Goal: Information Seeking & Learning: Learn about a topic

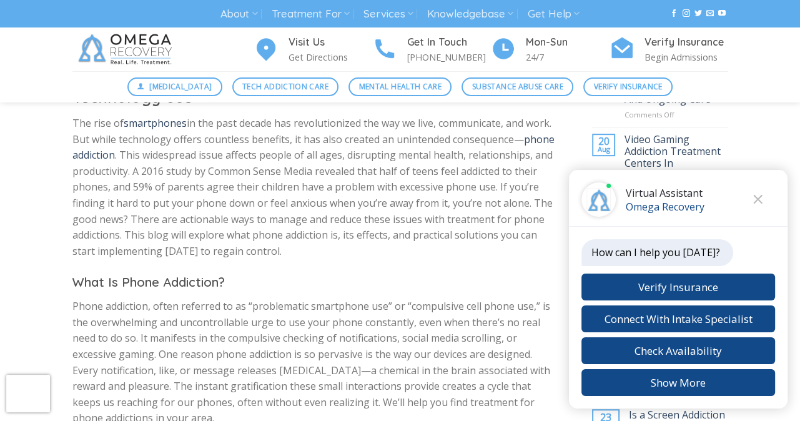
scroll to position [507, 0]
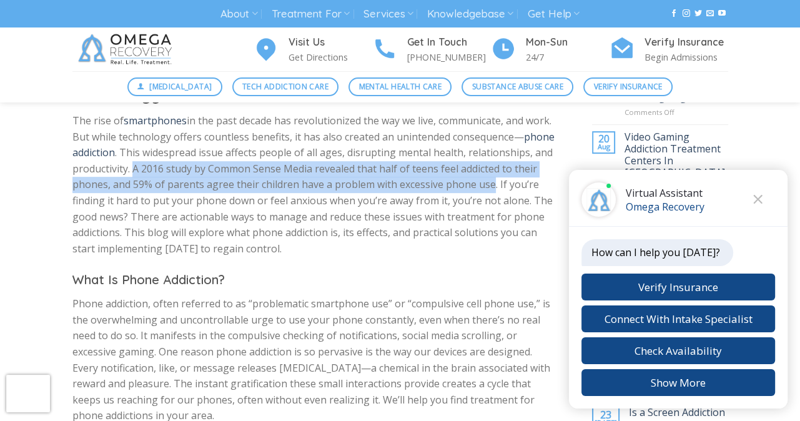
drag, startPoint x: 220, startPoint y: 167, endPoint x: 87, endPoint y: 204, distance: 137.5
click at [87, 204] on p "The rise of smartphones in the past decade has revolutionized the way we live, …" at bounding box center [313, 185] width 483 height 144
copy p "A 2016 study by Common Sense Media revealed that half of teens feel addicted to…"
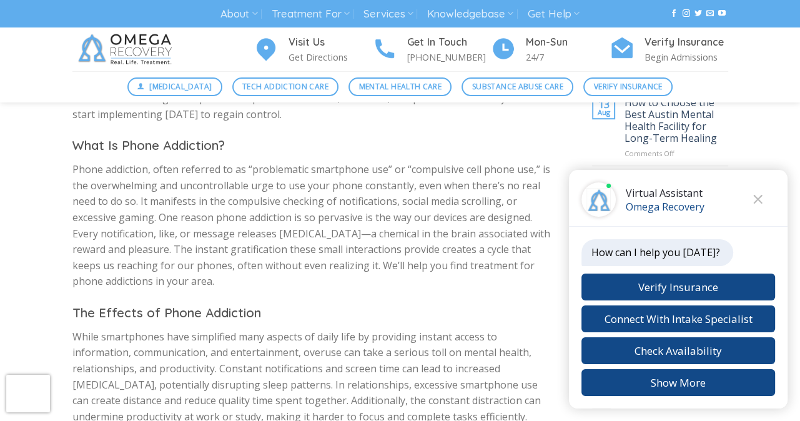
scroll to position [641, 0]
click at [242, 251] on p "Phone addiction, often referred to as “problematic smartphone use” or “compulsi…" at bounding box center [313, 225] width 483 height 128
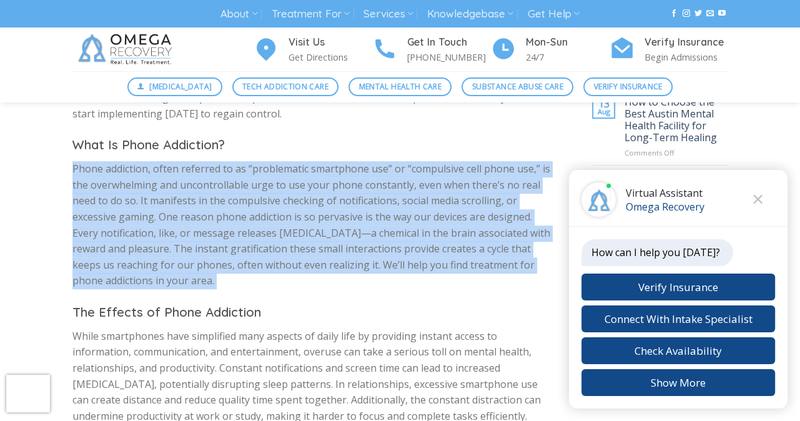
click at [242, 251] on p "Phone addiction, often referred to as “problematic smartphone use” or “compulsi…" at bounding box center [313, 225] width 483 height 128
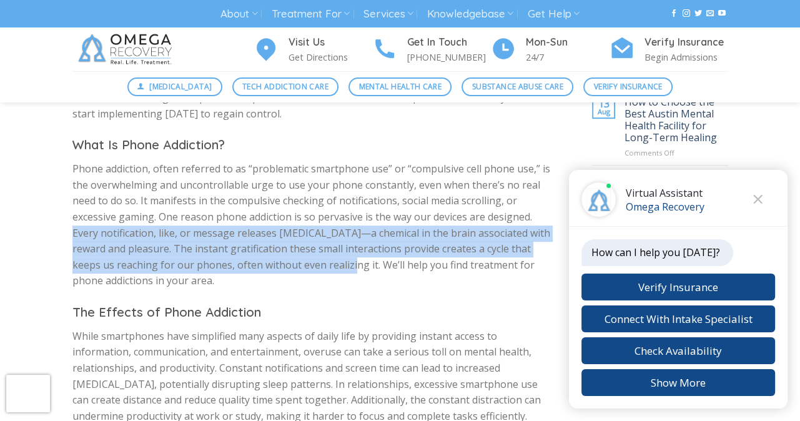
drag, startPoint x: 69, startPoint y: 232, endPoint x: 332, endPoint y: 269, distance: 265.5
copy p "Every notification, like, or message releases [MEDICAL_DATA]—a chemical in the …"
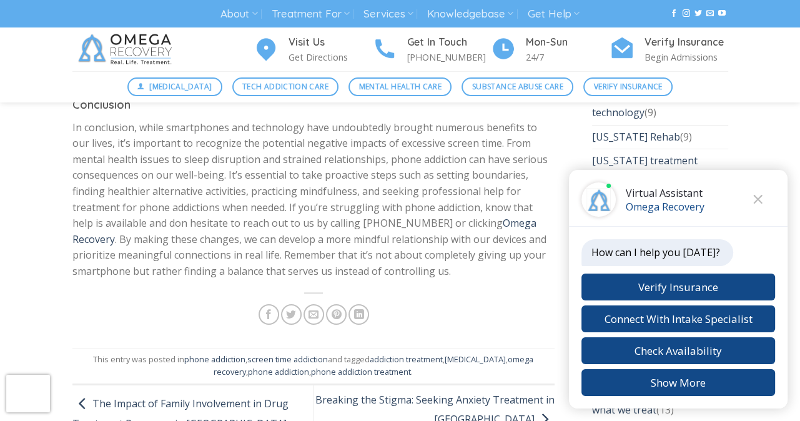
scroll to position [3764, 0]
click at [507, 217] on link "Omega Recovery" at bounding box center [304, 232] width 464 height 30
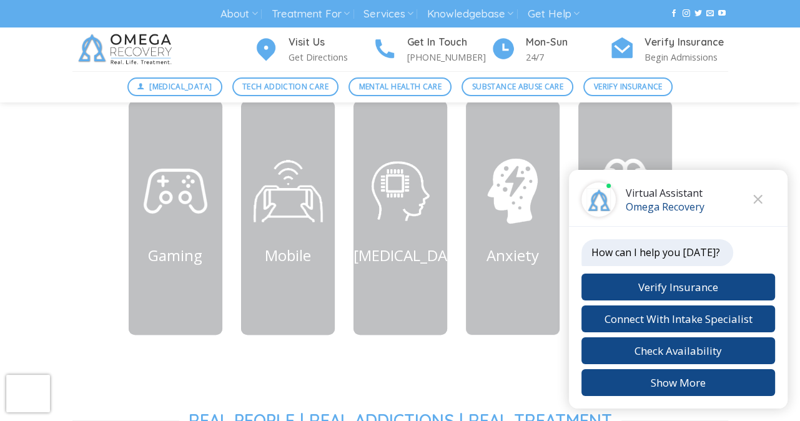
scroll to position [642, 0]
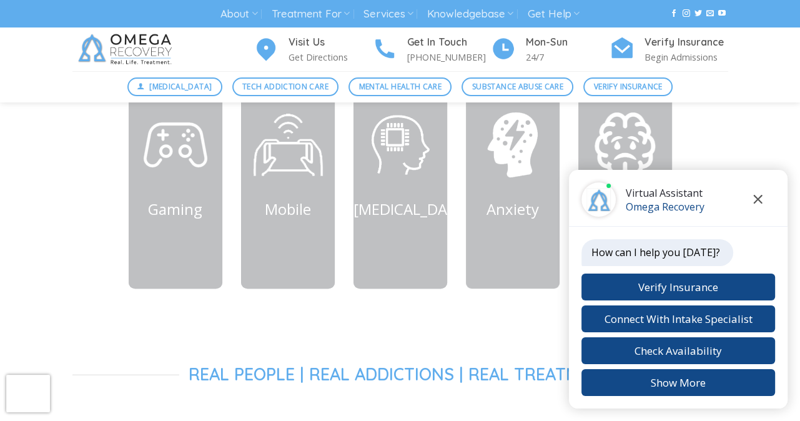
click at [752, 192] on button "Close chat" at bounding box center [758, 199] width 34 height 34
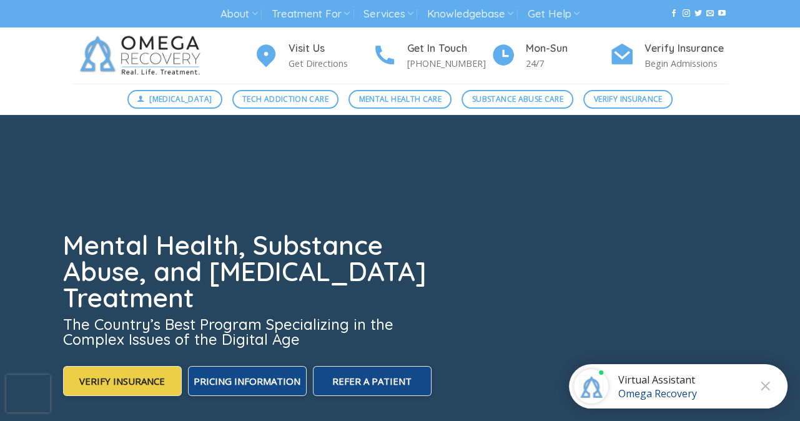
scroll to position [0, 0]
